Goal: Task Accomplishment & Management: Manage account settings

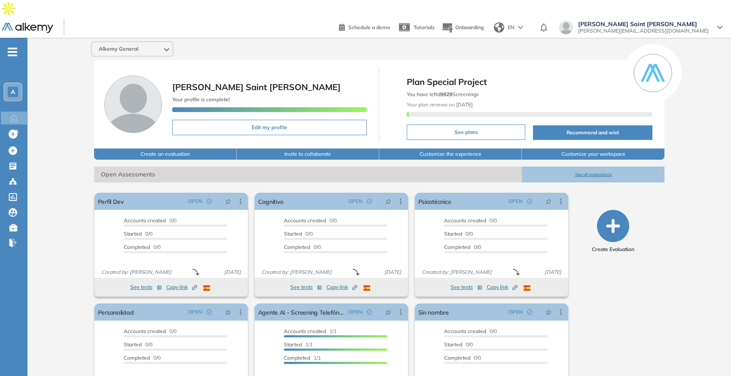
click at [667, 27] on span "[PERSON_NAME][EMAIL_ADDRESS][DOMAIN_NAME]" at bounding box center [643, 30] width 131 height 7
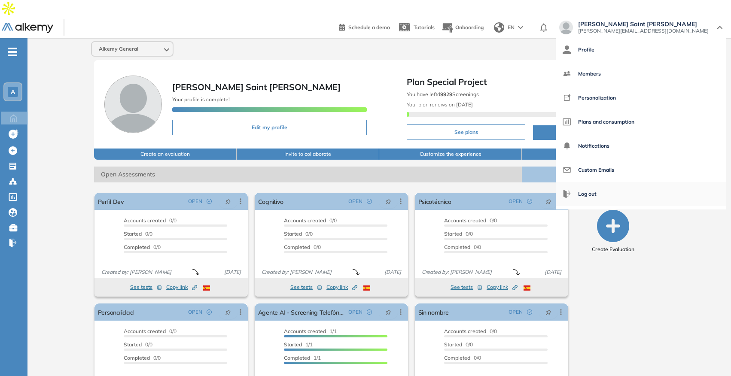
click at [597, 184] on span "Log out" at bounding box center [587, 194] width 18 height 21
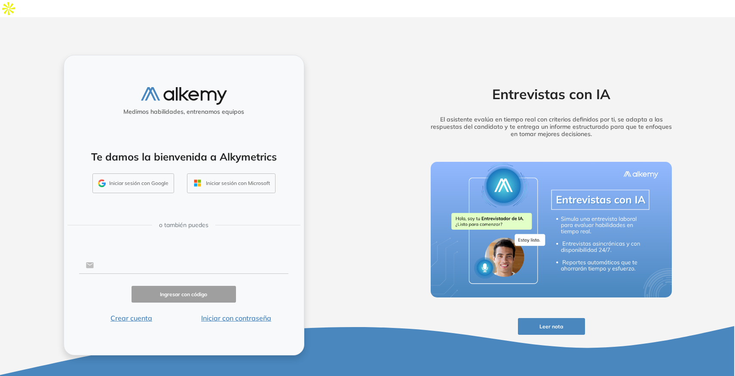
click at [138, 257] on input "text" at bounding box center [191, 265] width 195 height 16
click at [255, 306] on div "Medimos habilidades, entrenamos equipos Te damos la bienvenida a Alkymetrics In…" at bounding box center [184, 205] width 241 height 301
click at [255, 313] on button "Iniciar con contraseña" at bounding box center [235, 318] width 105 height 10
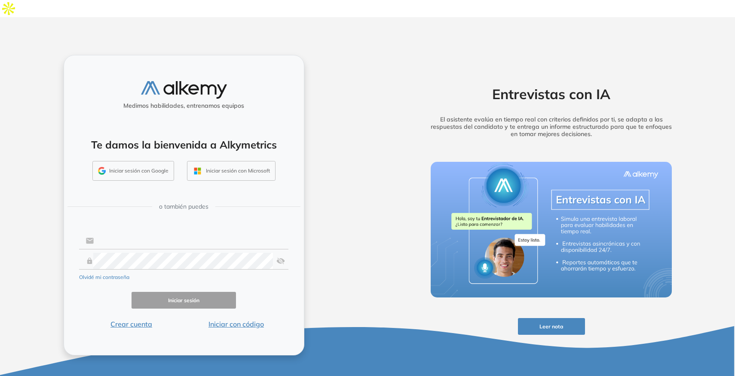
click at [185, 233] on input "text" at bounding box center [191, 241] width 195 height 16
type input "**********"
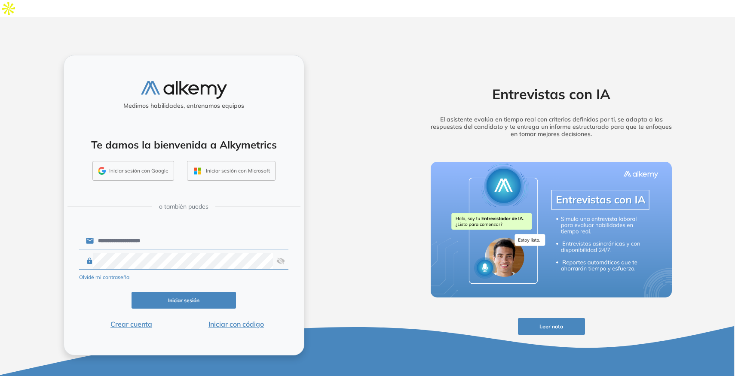
click at [207, 292] on button "Iniciar sesión" at bounding box center [183, 300] width 105 height 17
